Goal: Obtain resource: Download file/media

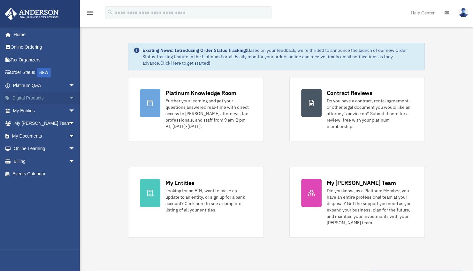
click at [69, 99] on span "arrow_drop_down" at bounding box center [75, 98] width 13 height 13
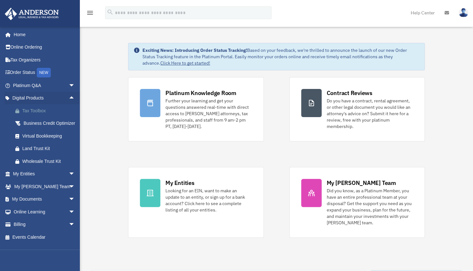
click at [44, 112] on div "Tax Toolbox" at bounding box center [49, 111] width 54 height 8
click at [69, 218] on span "arrow_drop_down" at bounding box center [75, 211] width 13 height 13
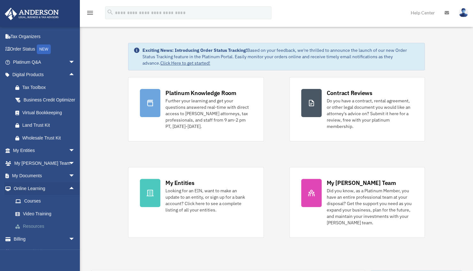
scroll to position [41, 0]
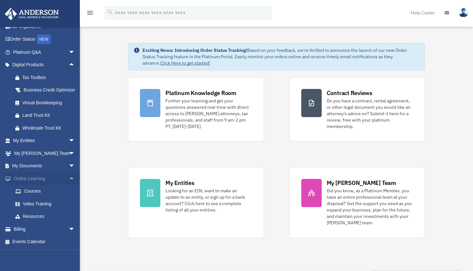
click at [34, 176] on link "Online Learning arrow_drop_up" at bounding box center [44, 178] width 80 height 13
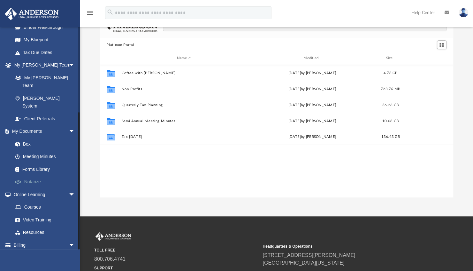
scroll to position [32, 0]
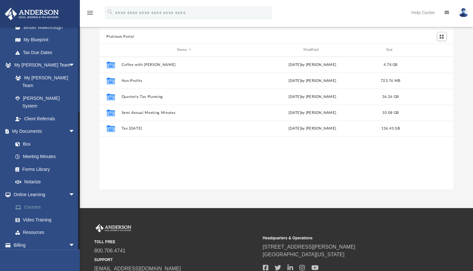
click at [40, 201] on link "Courses" at bounding box center [47, 207] width 76 height 13
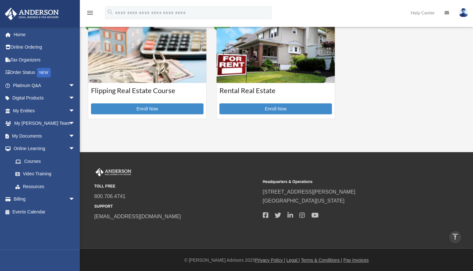
scroll to position [209, 0]
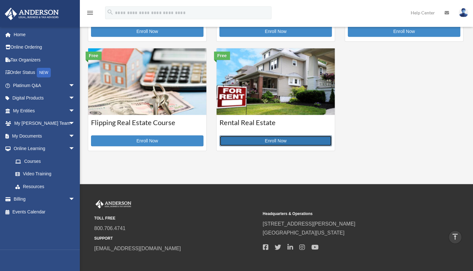
click at [241, 141] on link "Enroll Now" at bounding box center [276, 140] width 113 height 11
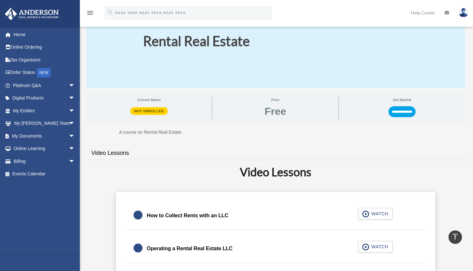
scroll to position [32, 0]
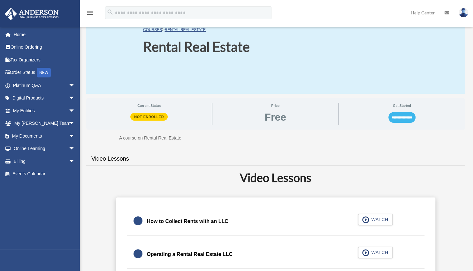
click at [399, 116] on input "**********" at bounding box center [402, 117] width 27 height 11
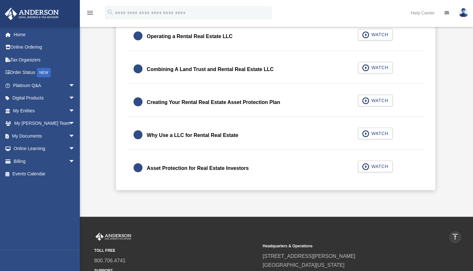
scroll to position [160, 0]
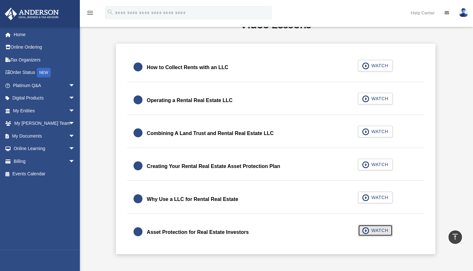
click at [368, 233] on span "button" at bounding box center [365, 230] width 7 height 7
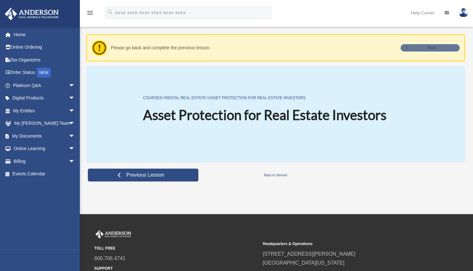
click at [433, 50] on link "Back" at bounding box center [430, 47] width 59 height 7
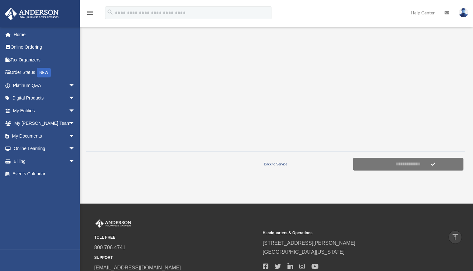
scroll to position [96, 0]
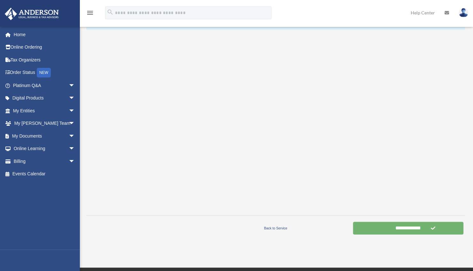
click at [415, 229] on input "**********" at bounding box center [408, 227] width 111 height 13
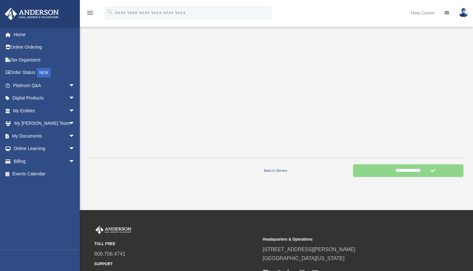
scroll to position [160, 0]
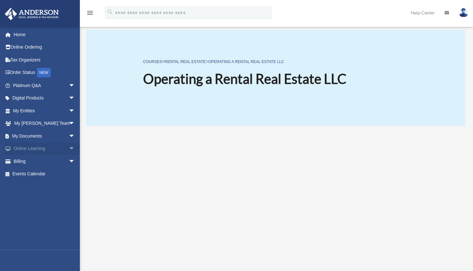
click at [69, 150] on span "arrow_drop_down" at bounding box center [75, 148] width 13 height 13
click at [40, 159] on link "Courses" at bounding box center [47, 161] width 76 height 13
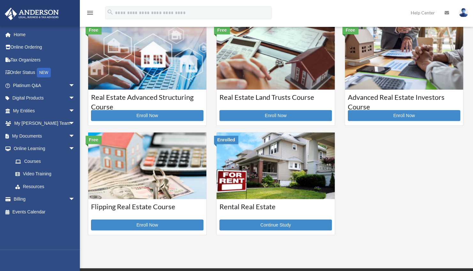
scroll to position [192, 0]
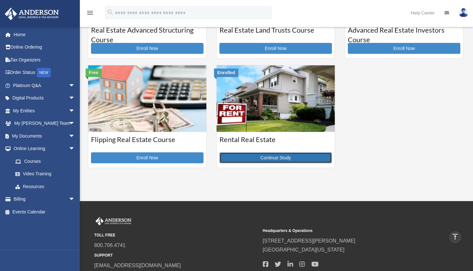
click at [261, 156] on link "Continue Study" at bounding box center [276, 157] width 113 height 11
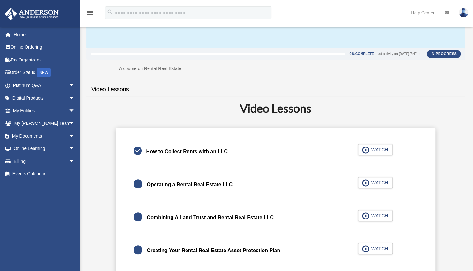
scroll to position [96, 0]
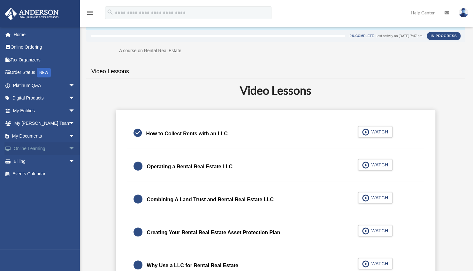
click at [69, 151] on span "arrow_drop_down" at bounding box center [75, 148] width 13 height 13
click at [34, 175] on link "Video Training" at bounding box center [47, 173] width 76 height 13
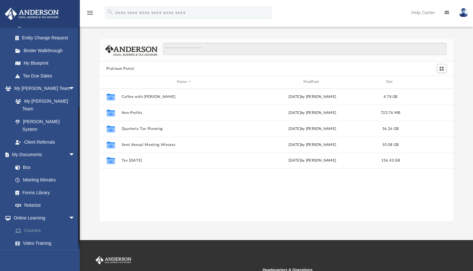
scroll to position [128, 0]
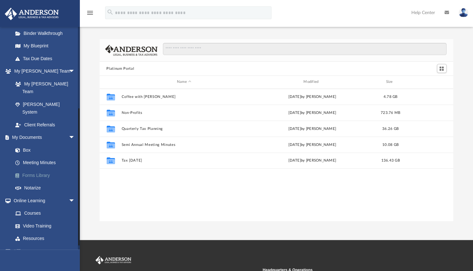
click at [42, 169] on link "Forms Library" at bounding box center [47, 175] width 76 height 13
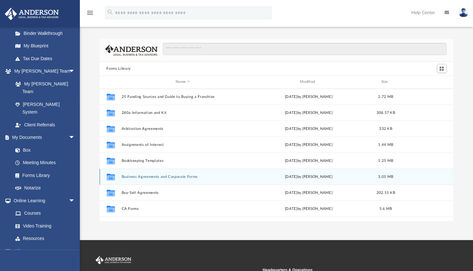
scroll to position [32, 0]
click at [133, 176] on button "CA Forms" at bounding box center [182, 177] width 123 height 4
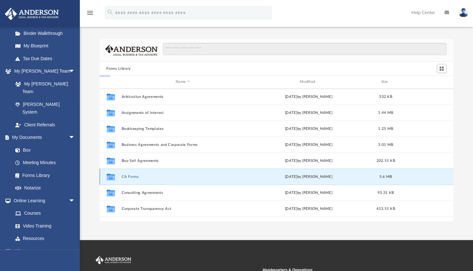
scroll to position [0, 0]
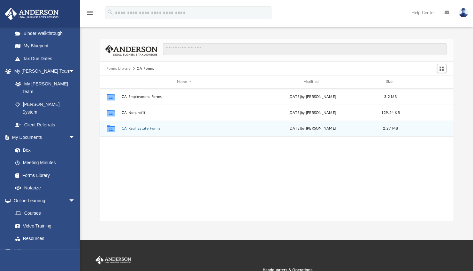
click at [140, 128] on button "CA Real Estate Forms" at bounding box center [183, 128] width 125 height 4
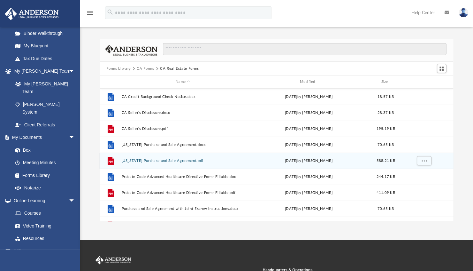
click at [146, 159] on button "[US_STATE] Purchase and Sale Agreement.pdf" at bounding box center [182, 161] width 123 height 4
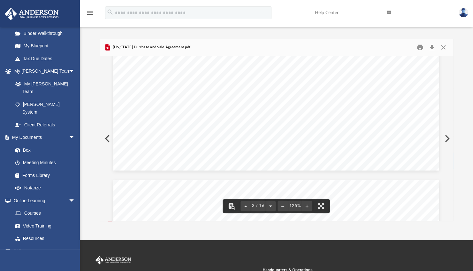
scroll to position [1183, 0]
click at [442, 46] on button "Close" at bounding box center [444, 48] width 12 height 10
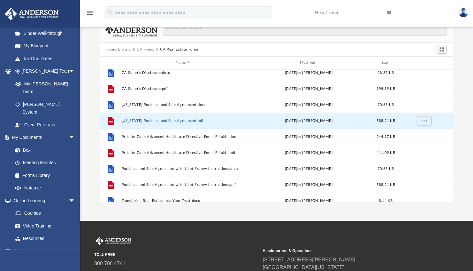
scroll to position [11, 0]
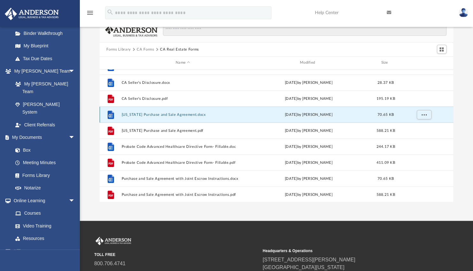
click at [174, 113] on button "[US_STATE] Purchase and Sale Agreement.docx" at bounding box center [182, 115] width 123 height 4
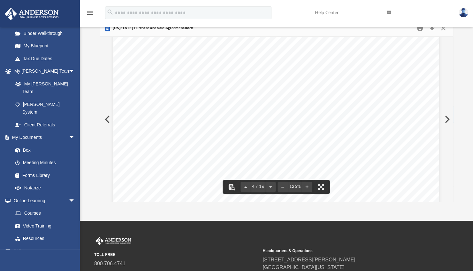
scroll to position [1374, 0]
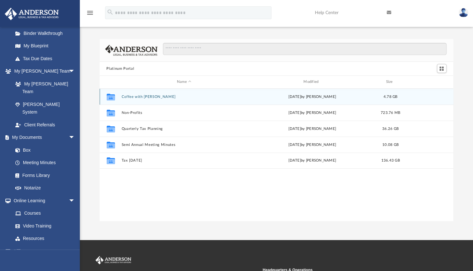
scroll to position [140, 349]
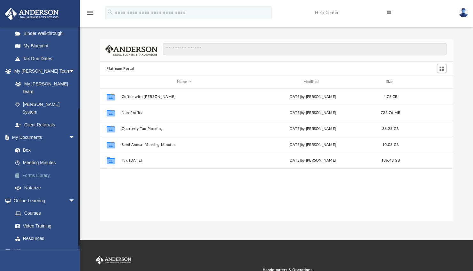
click at [43, 169] on link "Forms Library" at bounding box center [47, 175] width 76 height 13
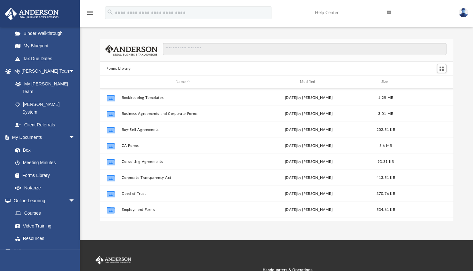
scroll to position [96, 0]
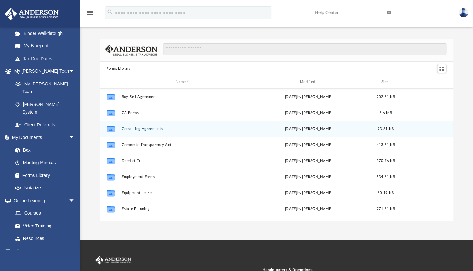
click at [151, 128] on button "Consulting Agreements" at bounding box center [182, 129] width 123 height 4
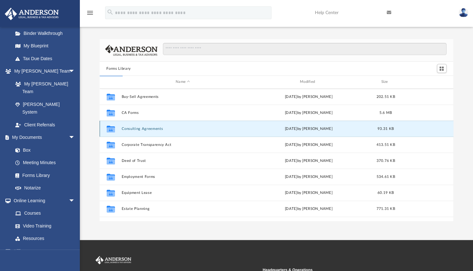
scroll to position [0, 0]
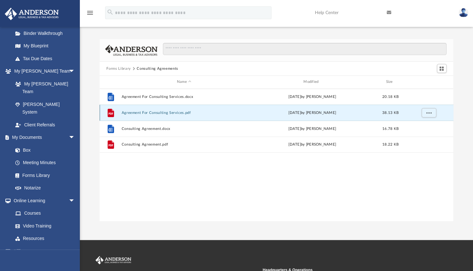
click at [153, 112] on button "Agreement For Consulting Services.pdf" at bounding box center [183, 113] width 125 height 4
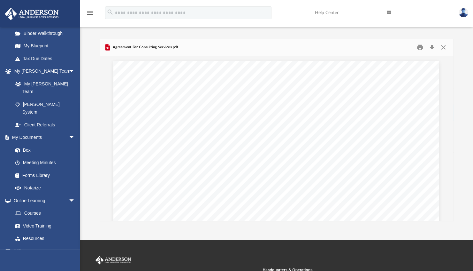
scroll to position [96, 0]
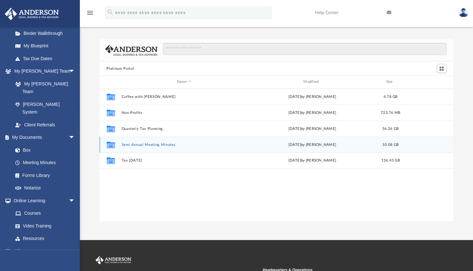
scroll to position [140, 349]
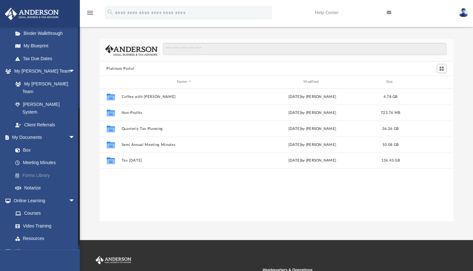
click at [38, 169] on link "Forms Library" at bounding box center [47, 175] width 76 height 13
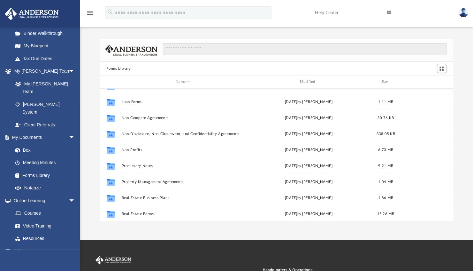
scroll to position [346, 0]
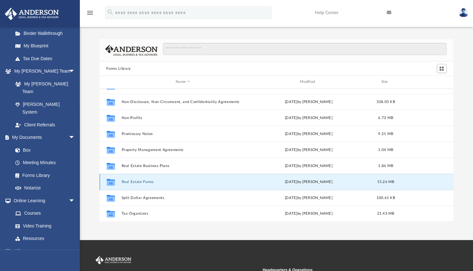
click at [141, 182] on button "Real Estate Forms" at bounding box center [182, 182] width 123 height 4
click at [153, 183] on div "Collaborated Folder Real Estate Forms [DATE] by [PERSON_NAME] 15.26 MB" at bounding box center [277, 182] width 354 height 16
click at [147, 181] on button "Real Estate Forms" at bounding box center [182, 182] width 123 height 4
click at [143, 181] on button "Real Estate Forms" at bounding box center [182, 182] width 123 height 4
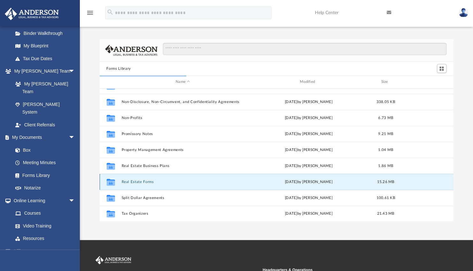
click at [142, 183] on button "Real Estate Forms" at bounding box center [182, 182] width 123 height 4
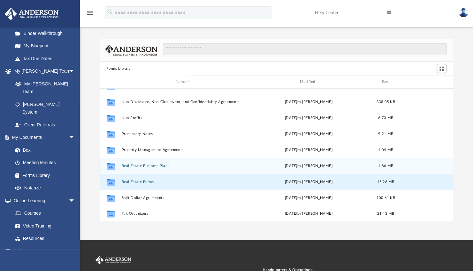
click at [149, 163] on div "Collaborated Folder Real Estate Business Plans [DATE] by [PERSON_NAME] 1.86 MB" at bounding box center [277, 166] width 354 height 16
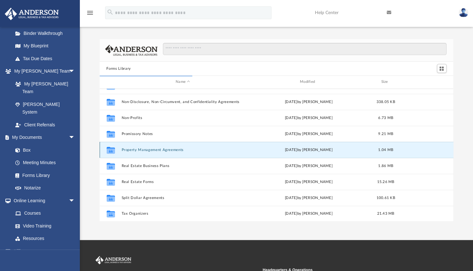
click at [150, 151] on button "Property Management Agreements" at bounding box center [182, 150] width 123 height 4
click at [146, 151] on button "Property Management Agreements" at bounding box center [182, 150] width 123 height 4
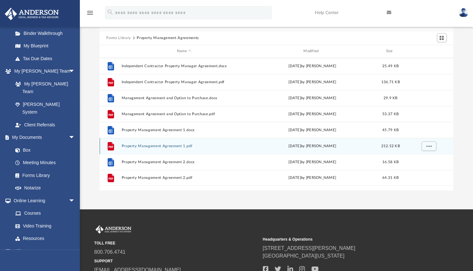
scroll to position [0, 0]
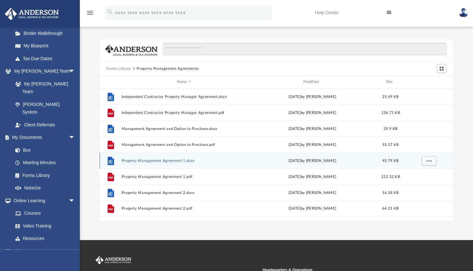
click at [158, 160] on button "Property Management Agreement 1.docx" at bounding box center [183, 161] width 125 height 4
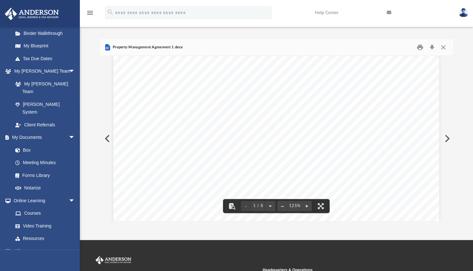
scroll to position [32, 0]
click at [108, 137] on button "Preview" at bounding box center [107, 138] width 14 height 18
click at [441, 47] on button "Close" at bounding box center [444, 48] width 12 height 10
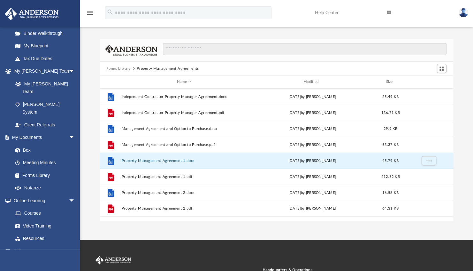
click at [123, 68] on button "Forms Library" at bounding box center [118, 69] width 24 height 6
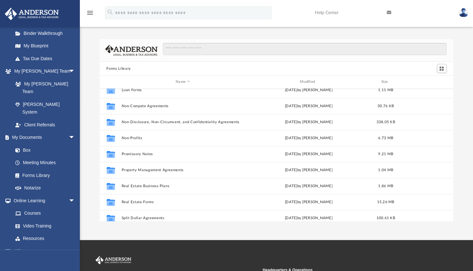
scroll to position [346, 0]
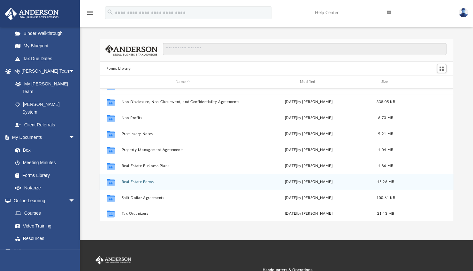
click at [145, 181] on button "Real Estate Forms" at bounding box center [182, 182] width 123 height 4
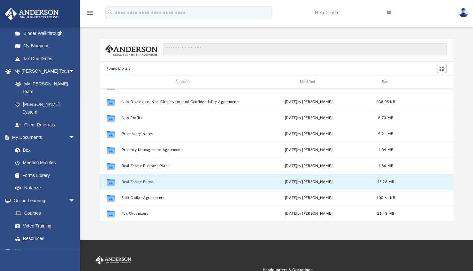
click at [145, 181] on button "Real Estate Forms" at bounding box center [182, 182] width 123 height 4
click at [110, 181] on icon "grid" at bounding box center [110, 182] width 8 height 5
drag, startPoint x: 110, startPoint y: 181, endPoint x: 141, endPoint y: 181, distance: 31.0
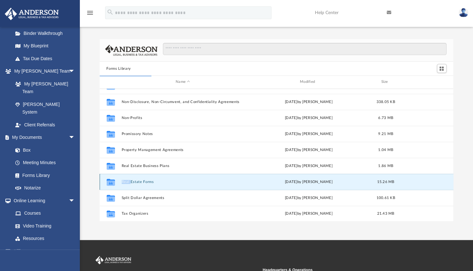
click at [141, 181] on button "Real Estate Forms" at bounding box center [182, 182] width 123 height 4
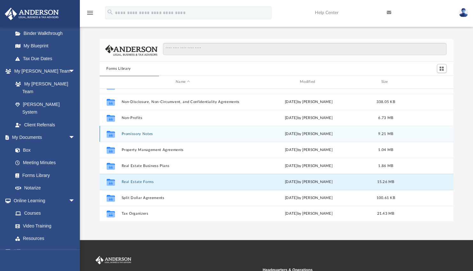
drag, startPoint x: 141, startPoint y: 181, endPoint x: 133, endPoint y: 132, distance: 49.9
click at [133, 131] on div "Collaborated Folder Promissory Notes [DATE] by [PERSON_NAME] 9.21 MB" at bounding box center [277, 134] width 354 height 16
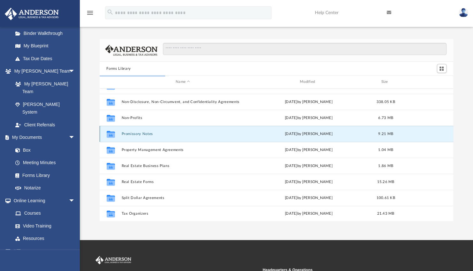
click at [144, 133] on button "Promissory Notes" at bounding box center [182, 134] width 123 height 4
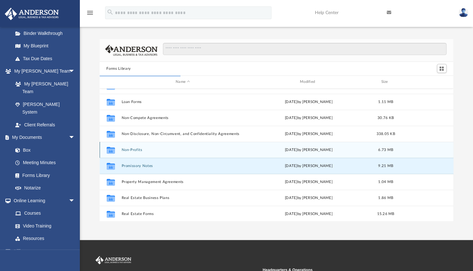
scroll to position [283, 0]
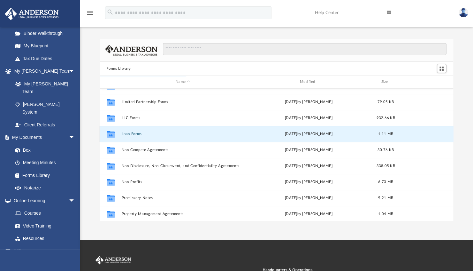
click at [137, 132] on button "Loan Forms" at bounding box center [182, 134] width 123 height 4
click at [136, 133] on button "Loan Forms" at bounding box center [182, 134] width 123 height 4
click at [136, 134] on button "Loan Forms" at bounding box center [182, 134] width 123 height 4
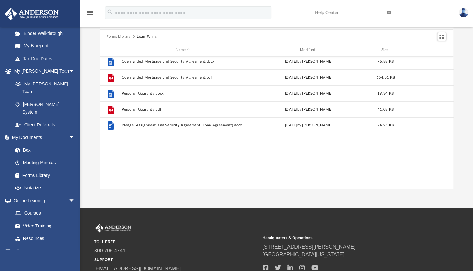
scroll to position [0, 0]
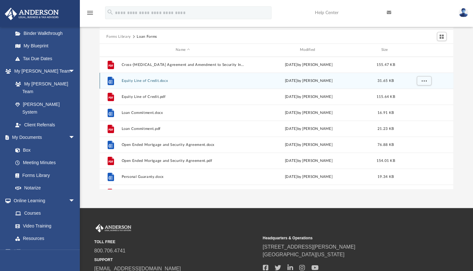
click at [140, 79] on button "Equity Line of Credit.docx" at bounding box center [182, 81] width 123 height 4
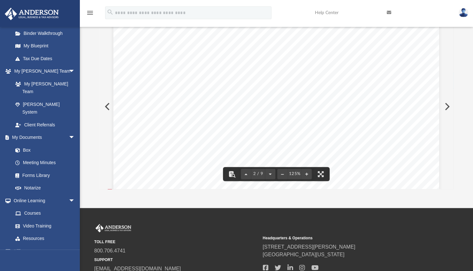
scroll to position [703, 0]
